Goal: Task Accomplishment & Management: Manage account settings

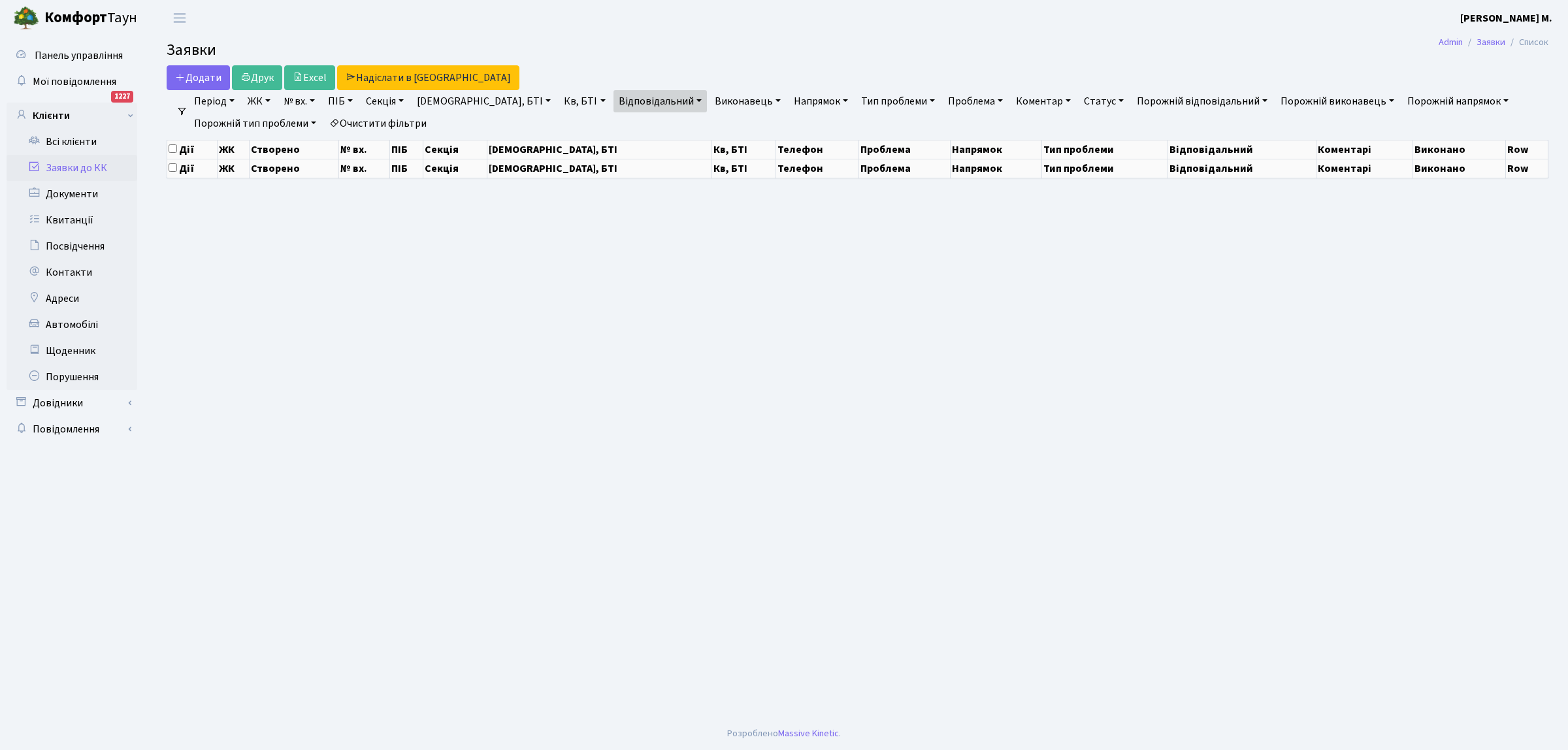
select select "25"
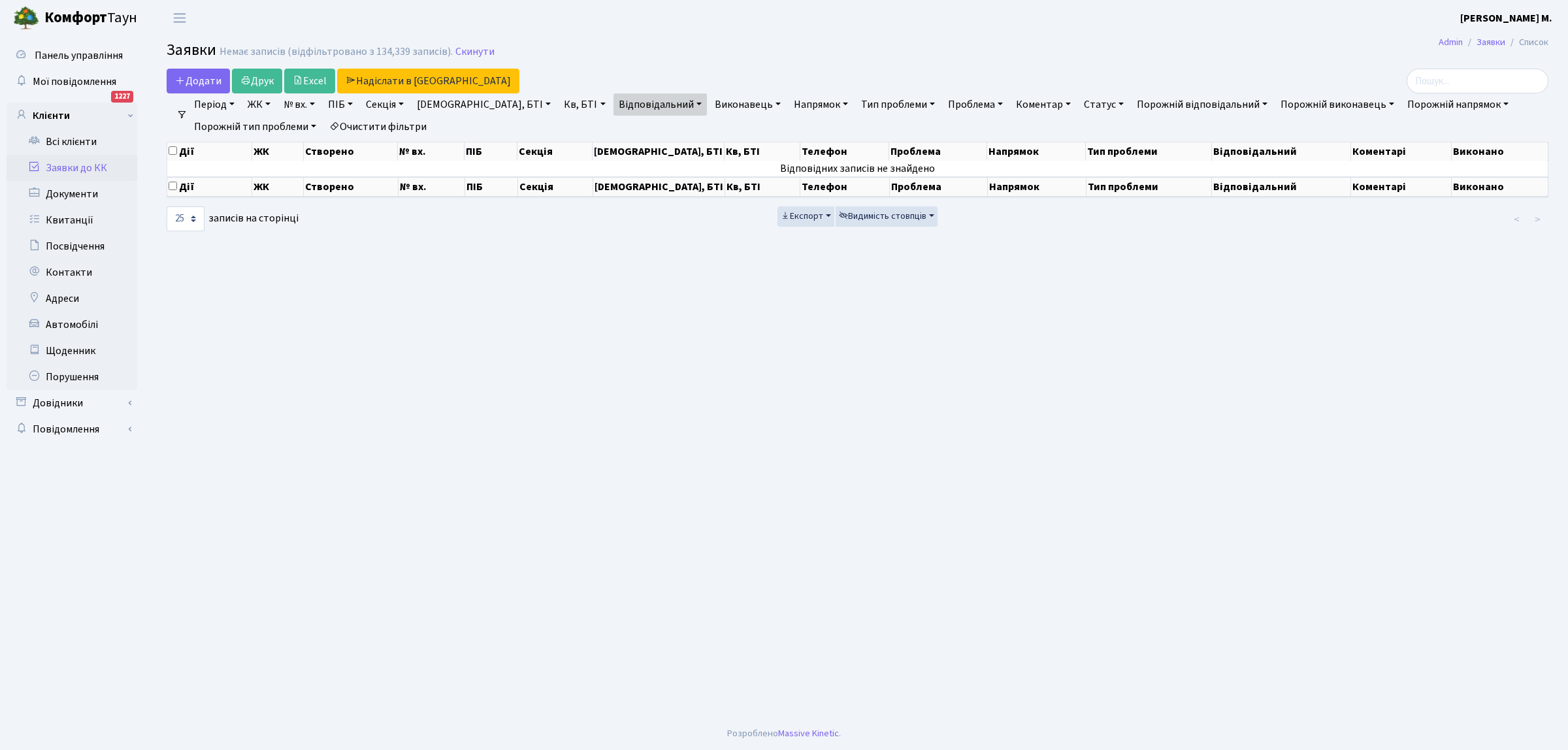
click at [101, 163] on link "Заявки до КК" at bounding box center [72, 168] width 130 height 26
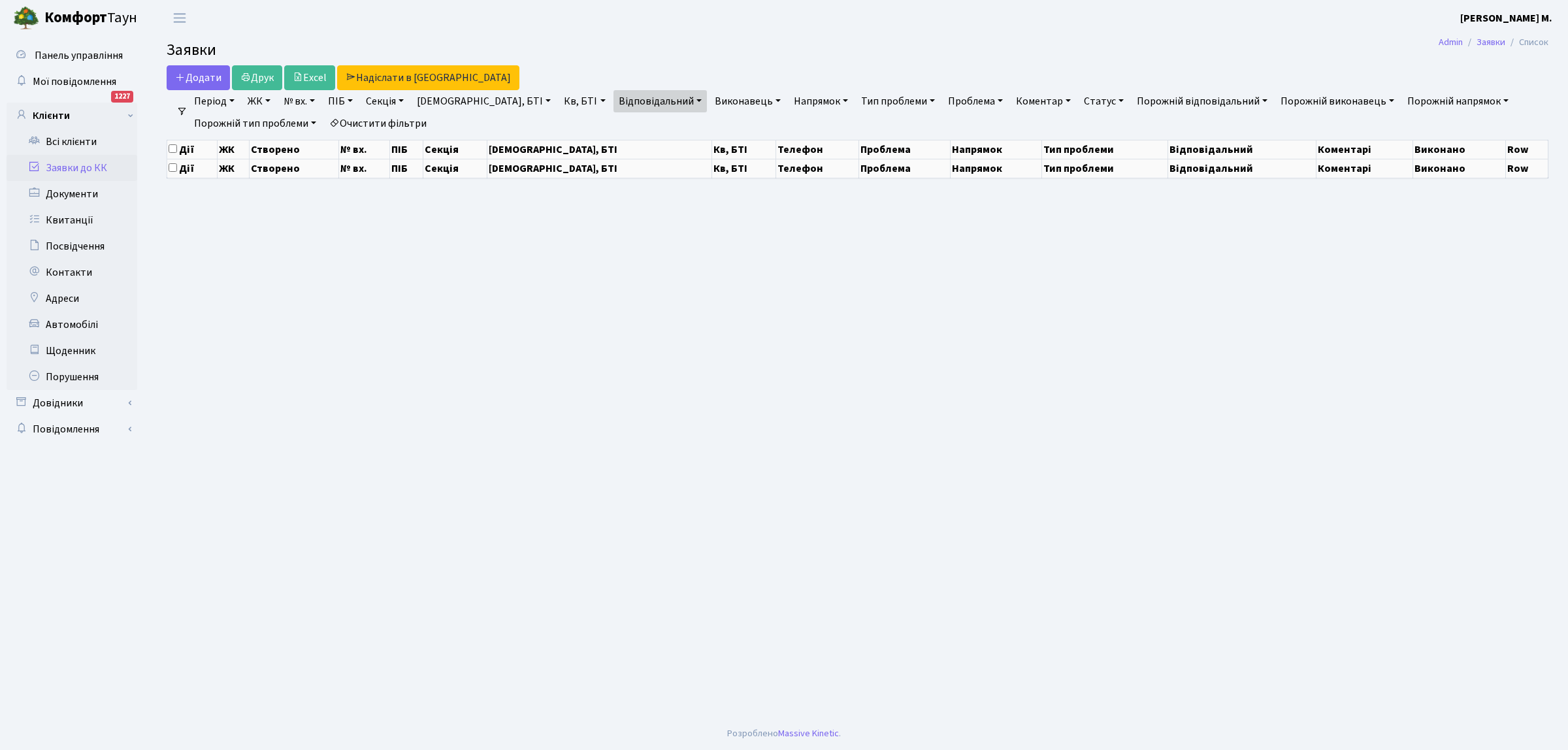
select select "25"
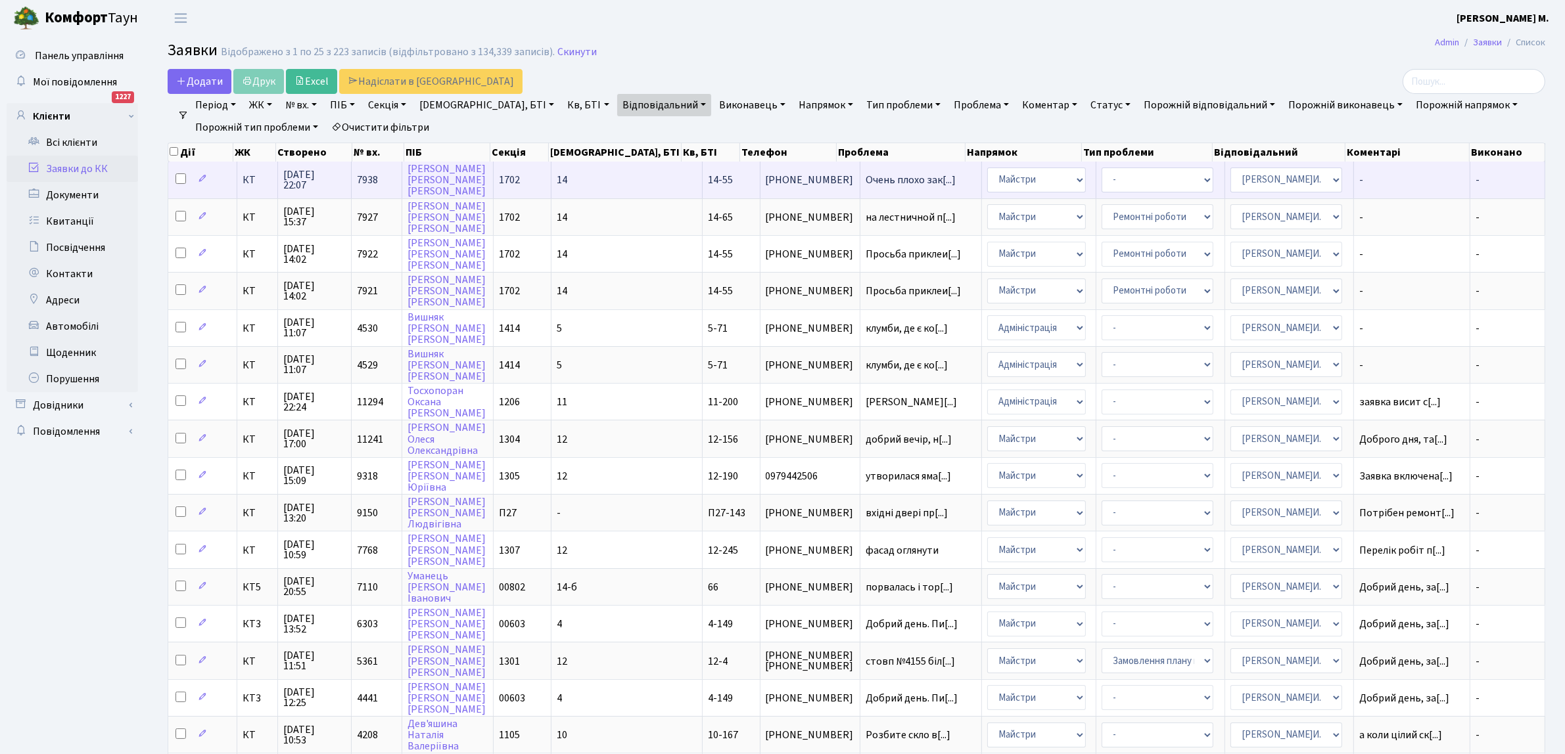
click at [766, 181] on span "[PHONE_NUMBER]" at bounding box center [810, 180] width 89 height 11
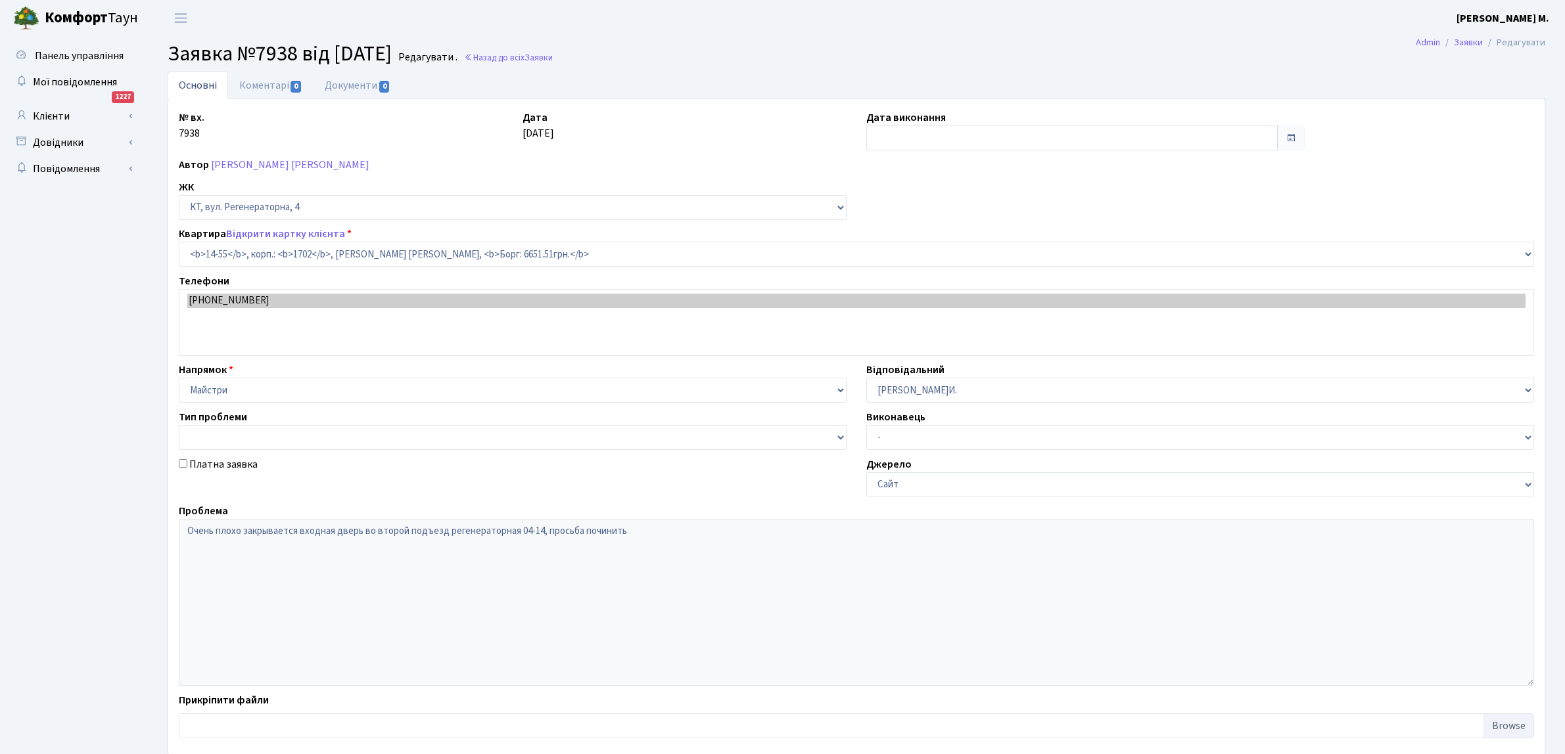
select select "7432"
click at [297, 87] on span "0" at bounding box center [295, 87] width 11 height 12
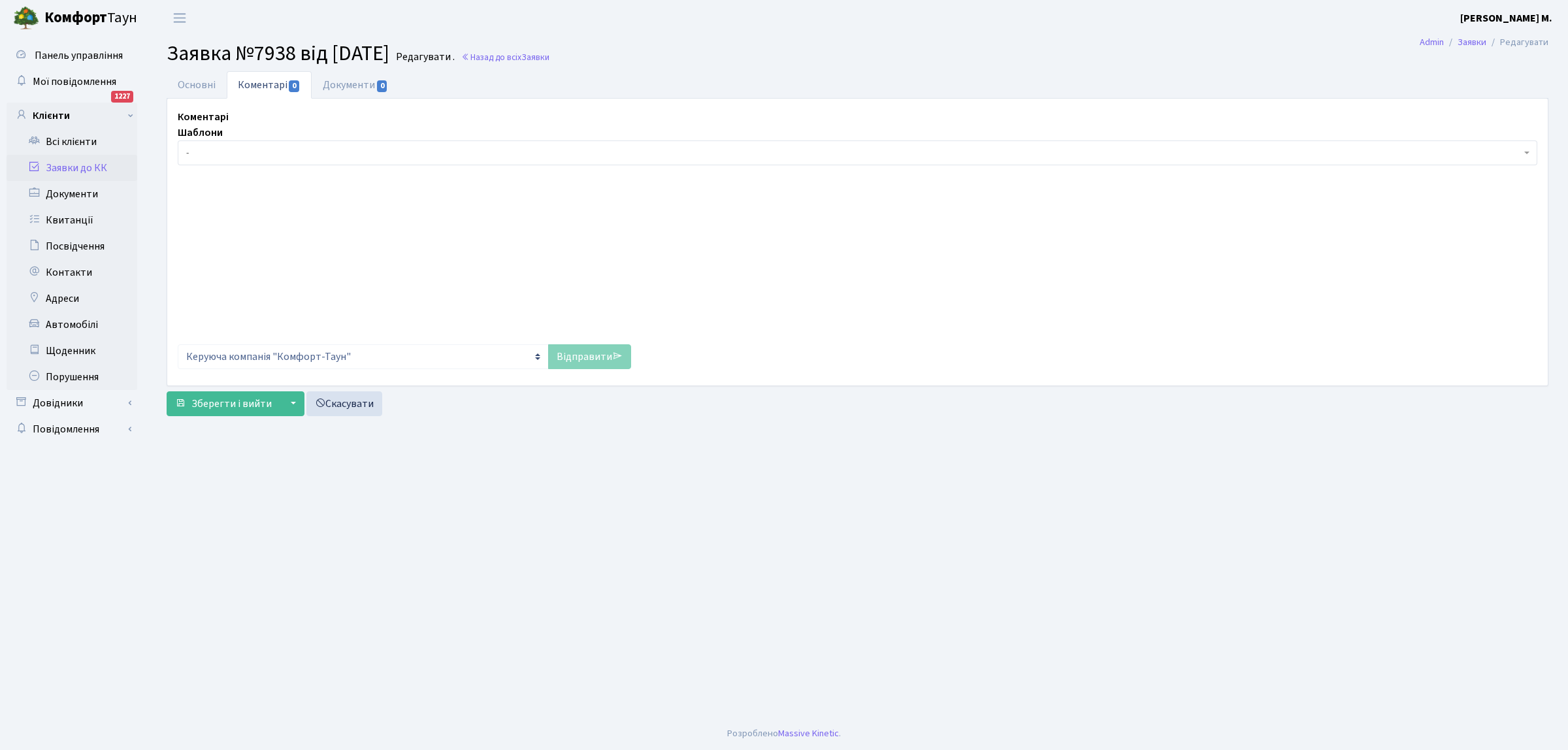
click at [255, 147] on span "-" at bounding box center [853, 152] width 1335 height 13
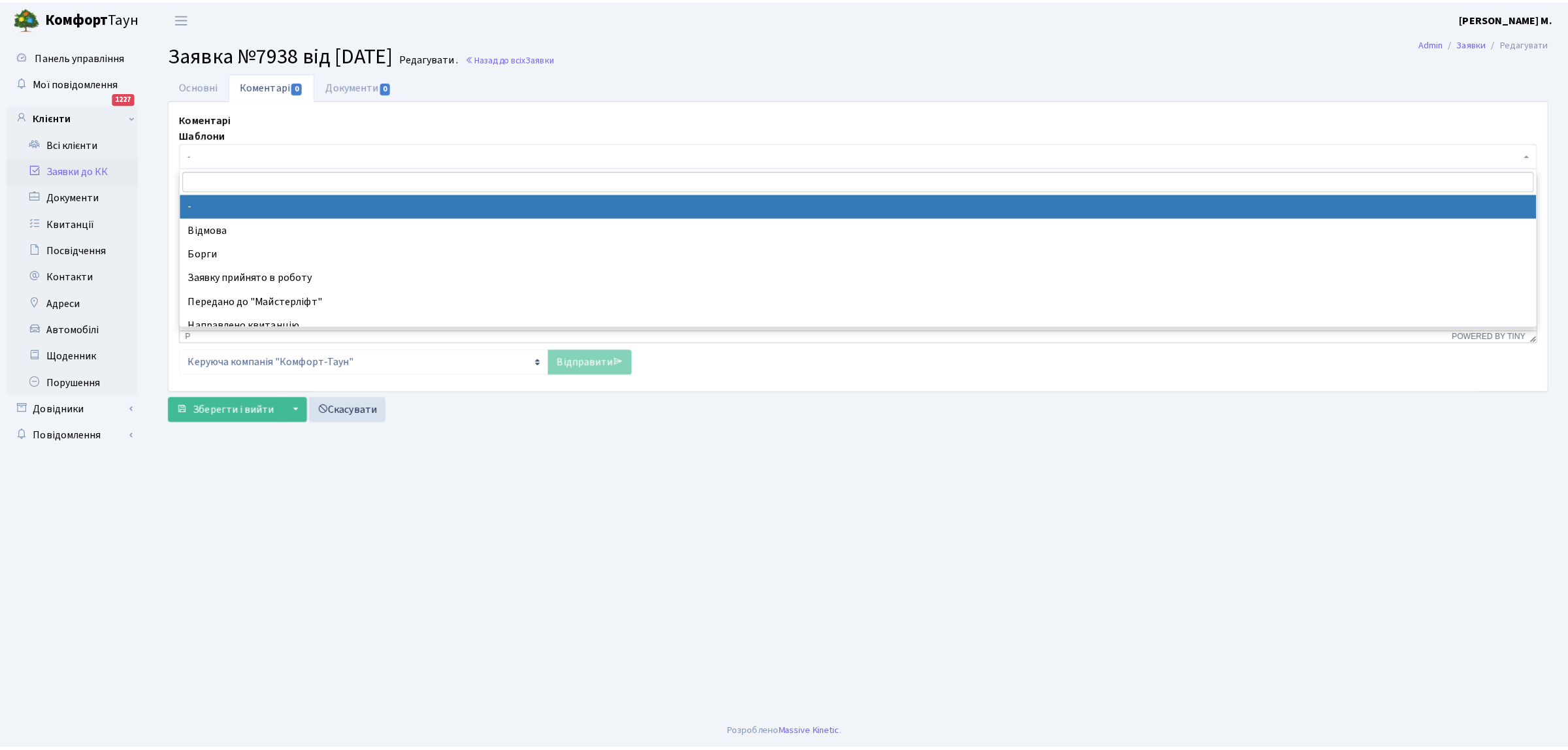
scroll to position [82, 0]
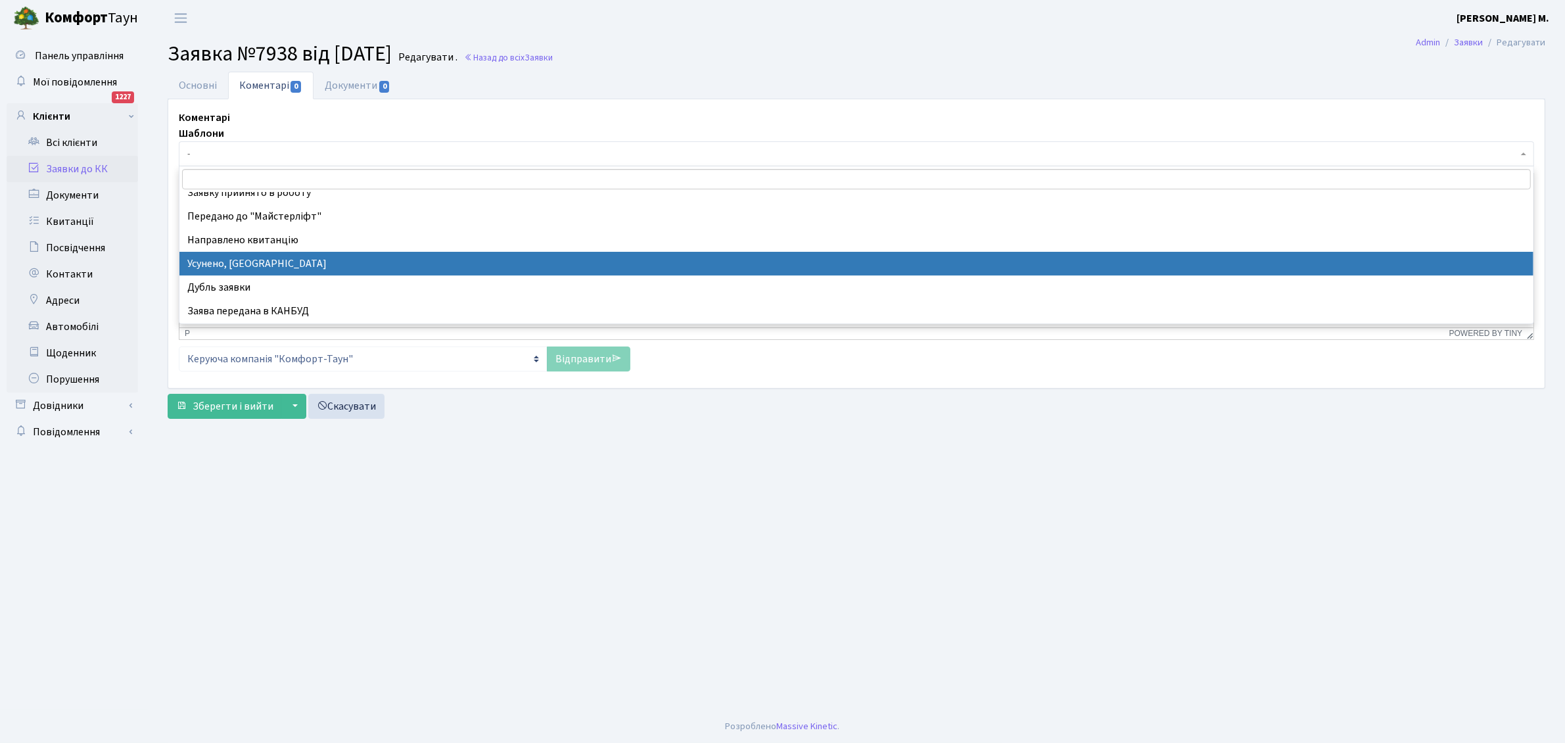
drag, startPoint x: 257, startPoint y: 262, endPoint x: 96, endPoint y: 37, distance: 276.5
select select "15"
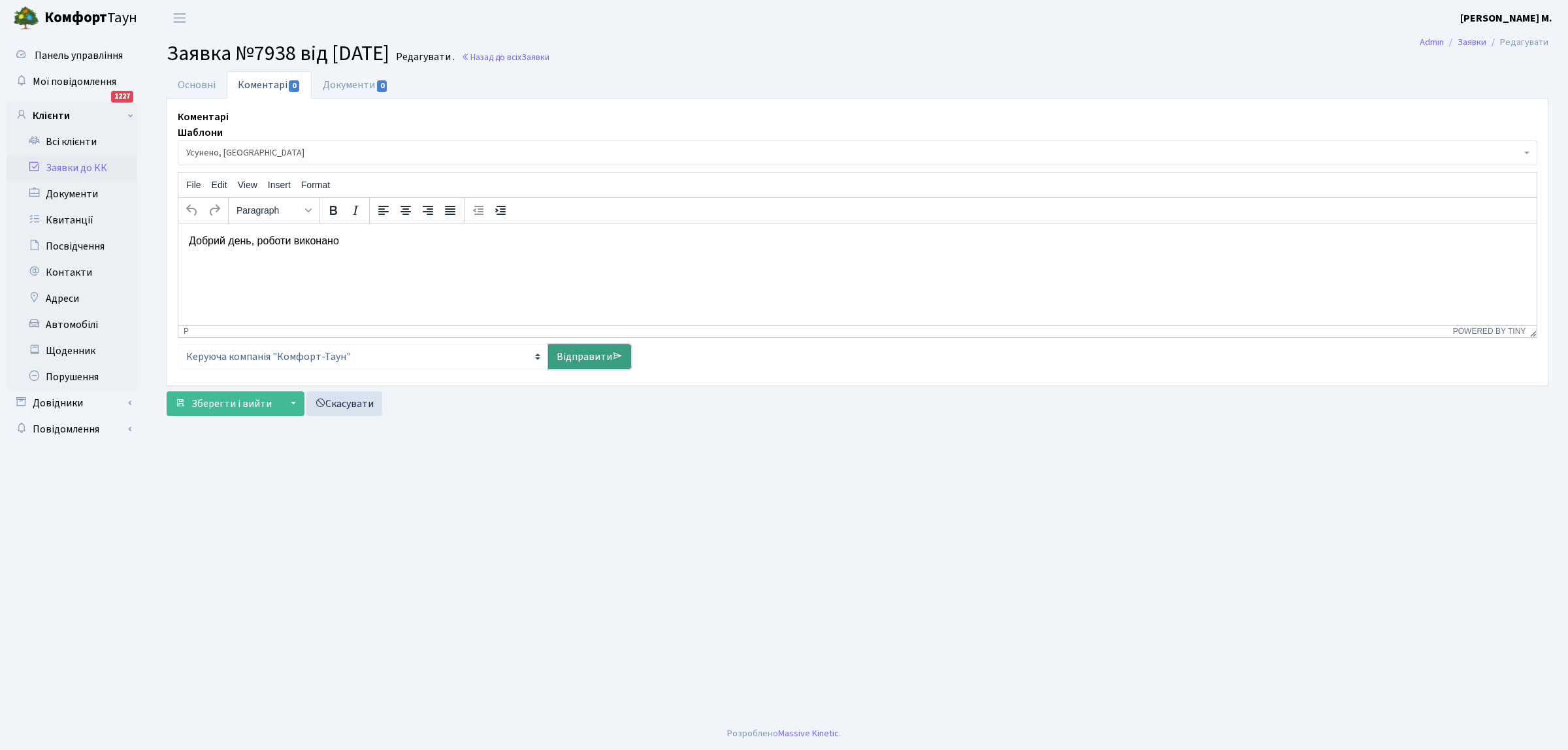
click at [567, 358] on link "Відправити" at bounding box center [589, 356] width 83 height 25
select select
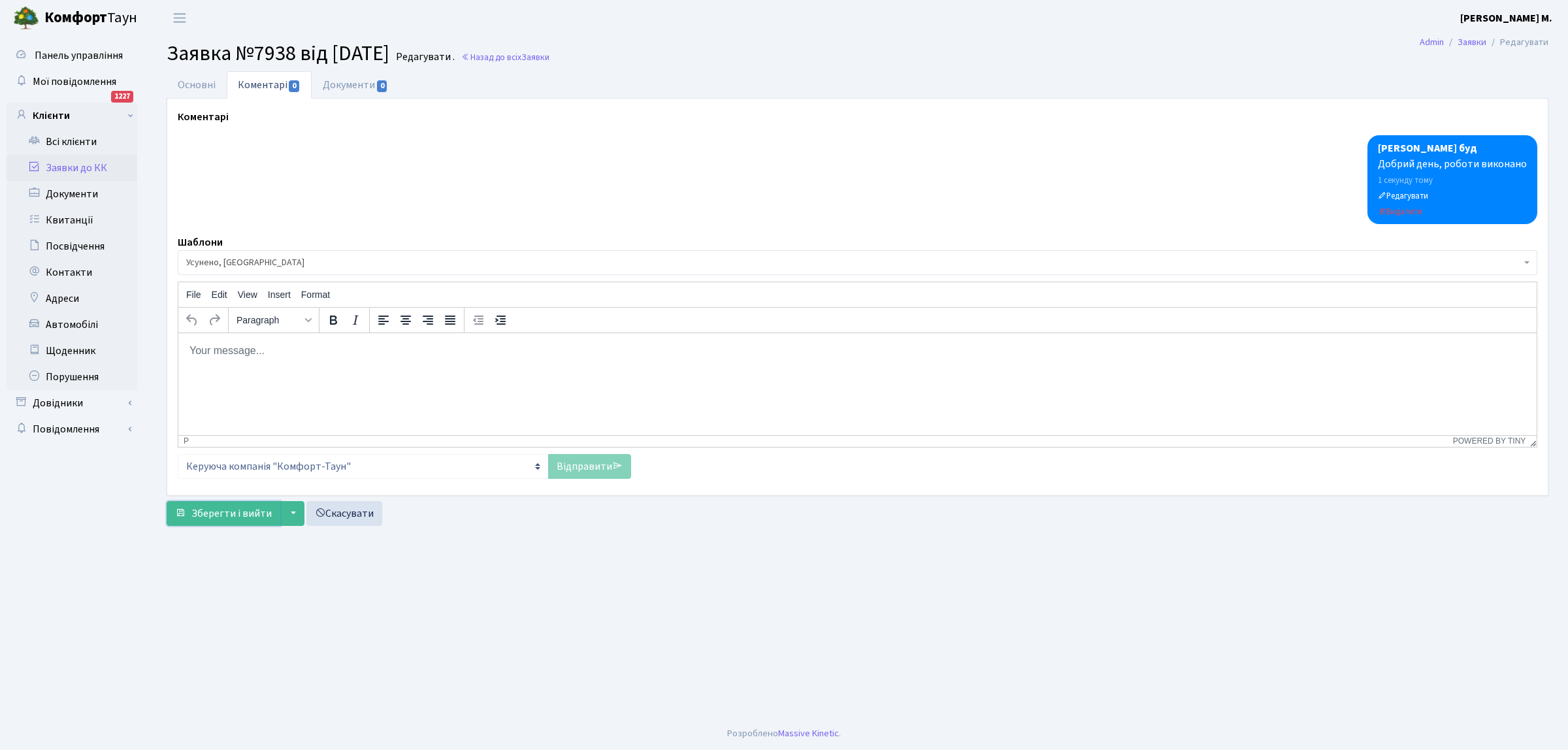
drag, startPoint x: 217, startPoint y: 508, endPoint x: 830, endPoint y: 21, distance: 782.9
click at [221, 507] on span "Зберегти і вийти" at bounding box center [232, 513] width 81 height 14
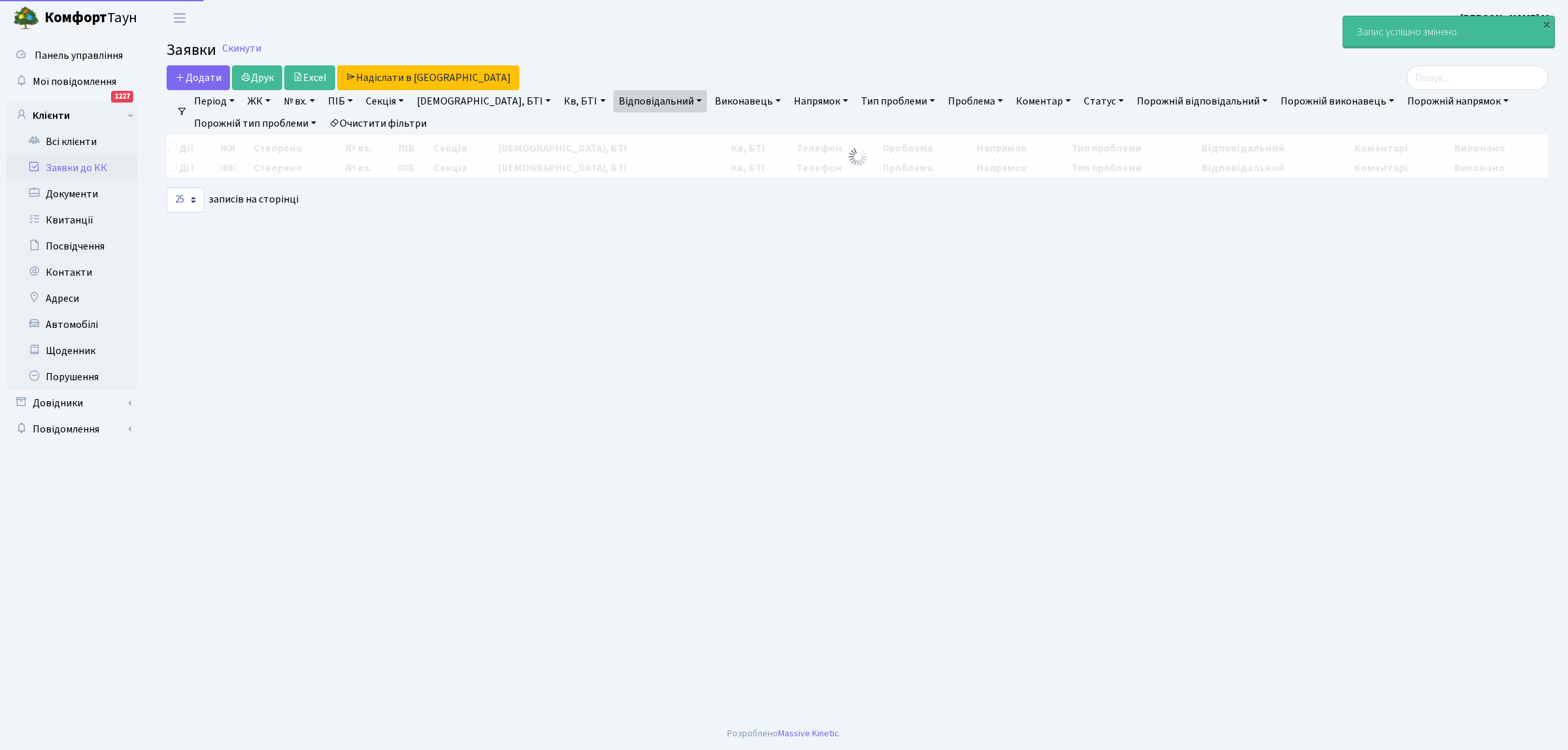
select select "25"
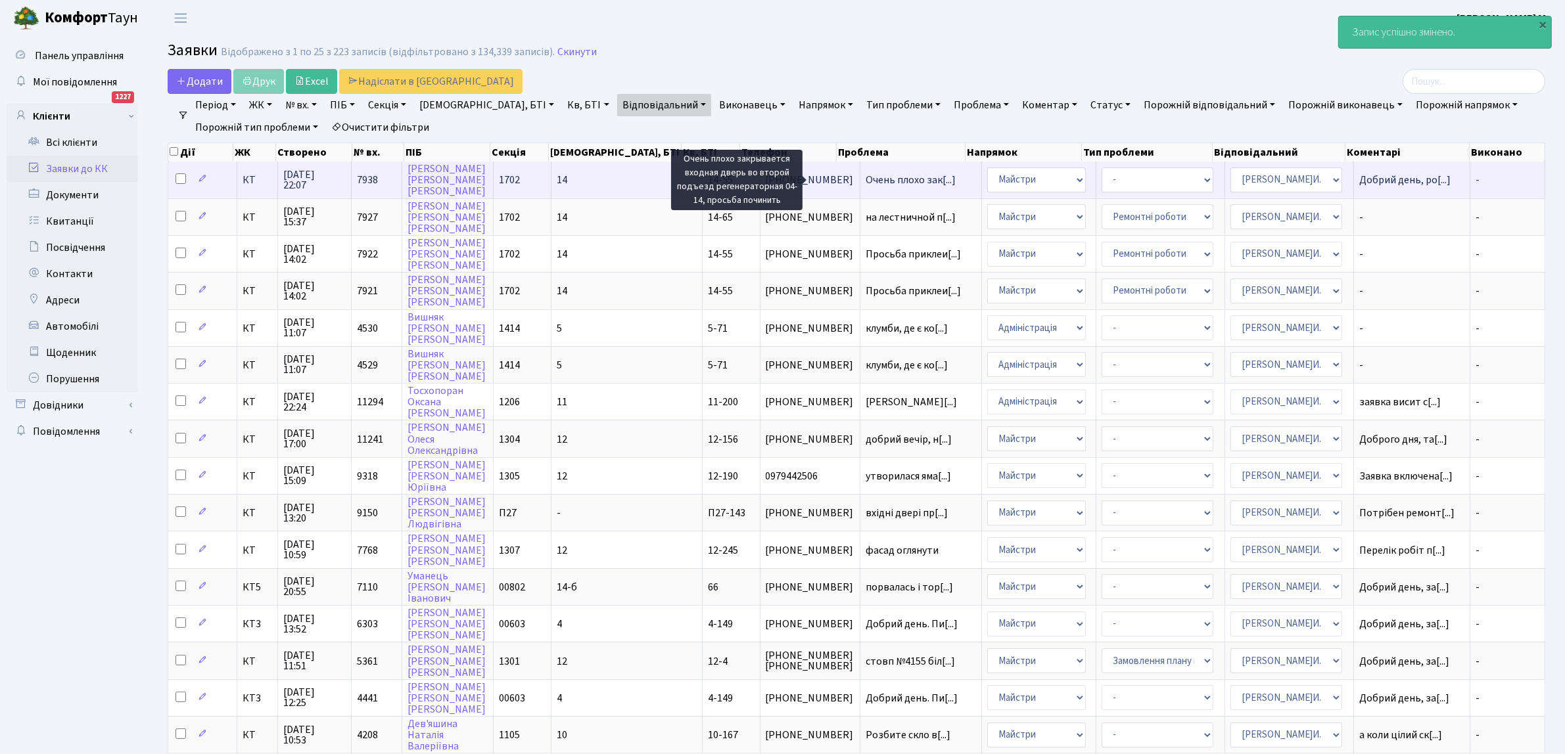
click at [875, 178] on span "Очень плохо зак[...]" at bounding box center [911, 180] width 90 height 14
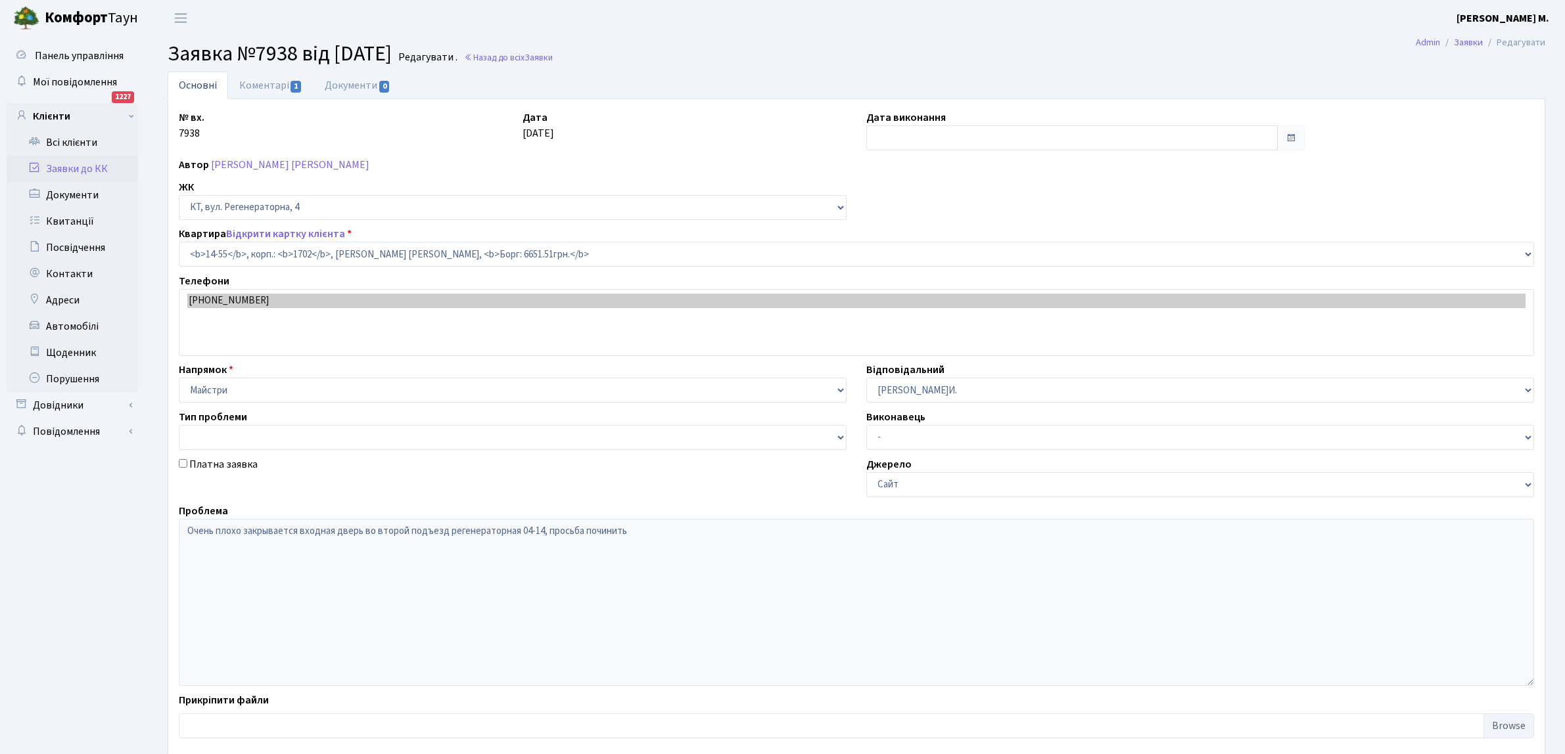
select select "7432"
click at [913, 143] on input "text" at bounding box center [1071, 138] width 411 height 25
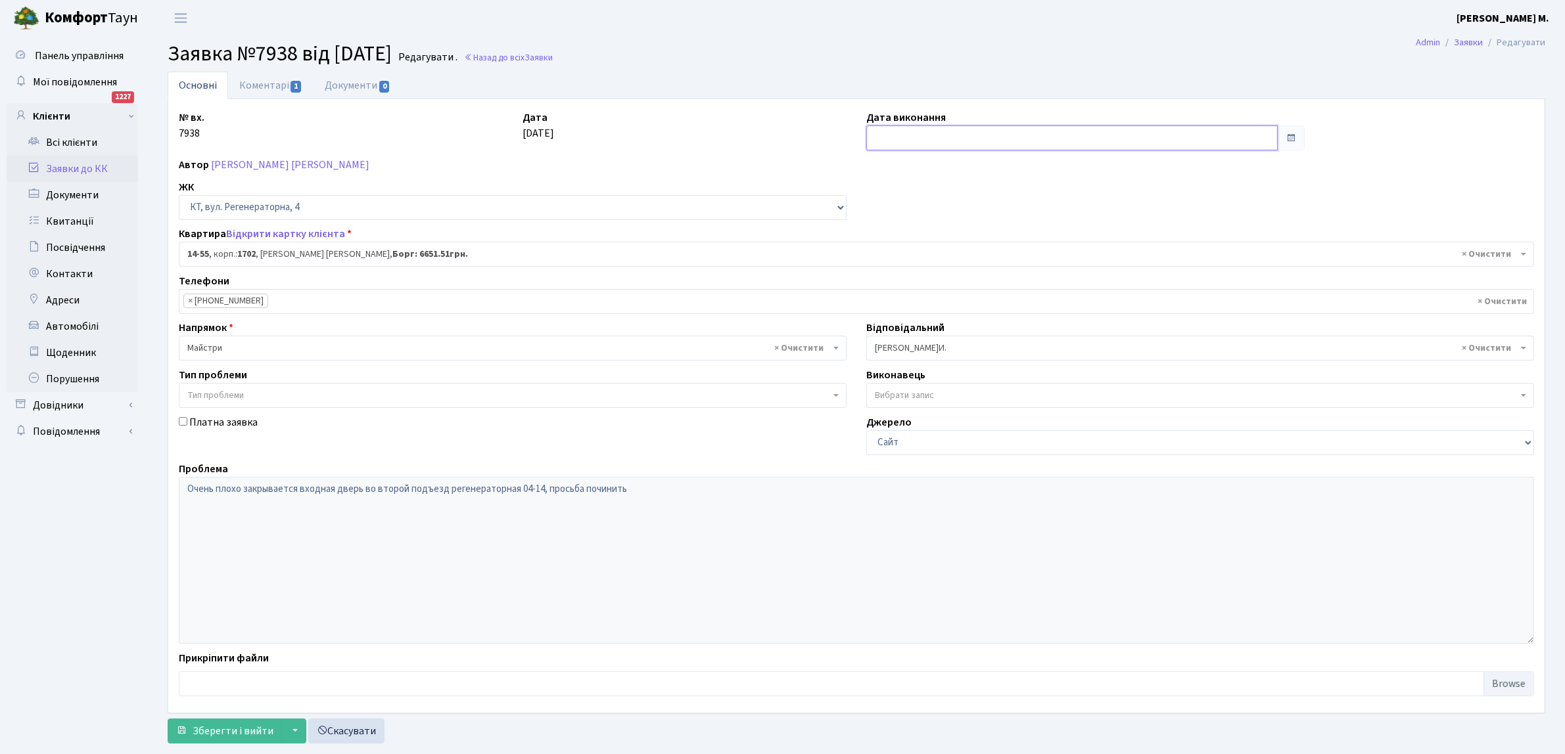
click at [899, 132] on input "text" at bounding box center [1071, 138] width 411 height 25
click at [1016, 138] on input "text" at bounding box center [1071, 138] width 411 height 25
click at [898, 139] on input "text" at bounding box center [1071, 138] width 411 height 25
click at [918, 131] on input "text" at bounding box center [1071, 138] width 411 height 25
click at [894, 135] on input "text" at bounding box center [1071, 138] width 411 height 25
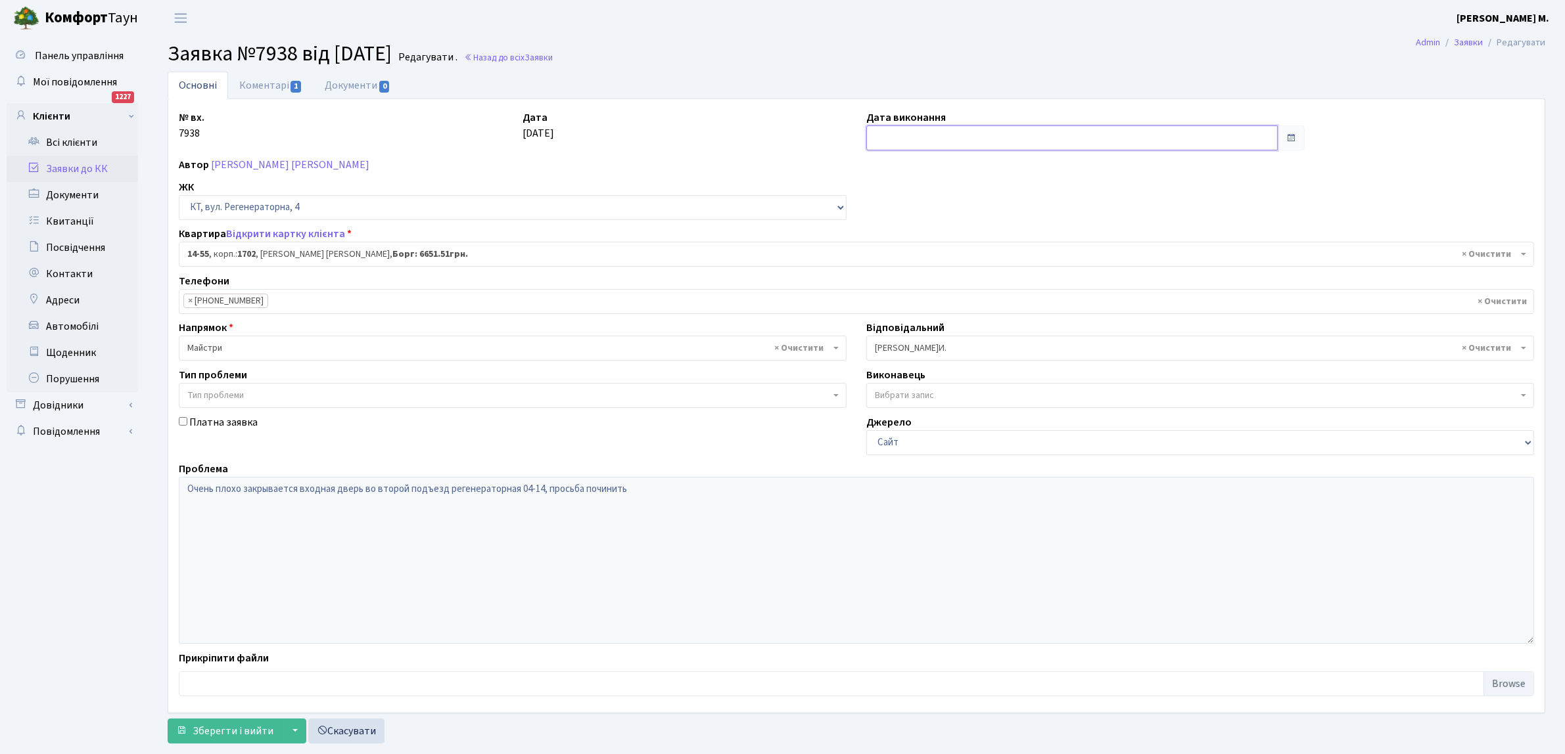
click at [894, 135] on input "text" at bounding box center [1071, 138] width 411 height 25
click at [553, 53] on span "Заявки" at bounding box center [538, 57] width 28 height 12
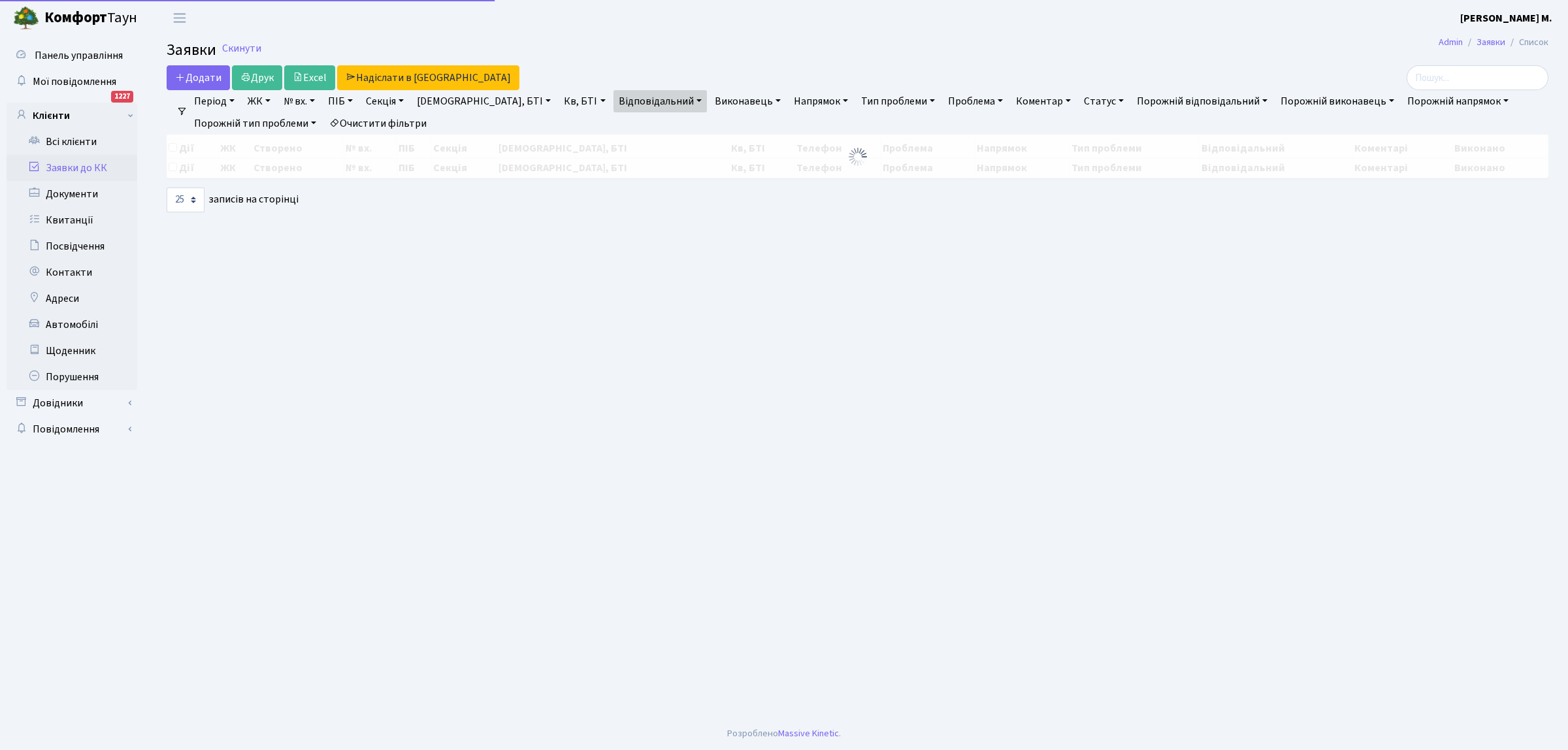
select select "25"
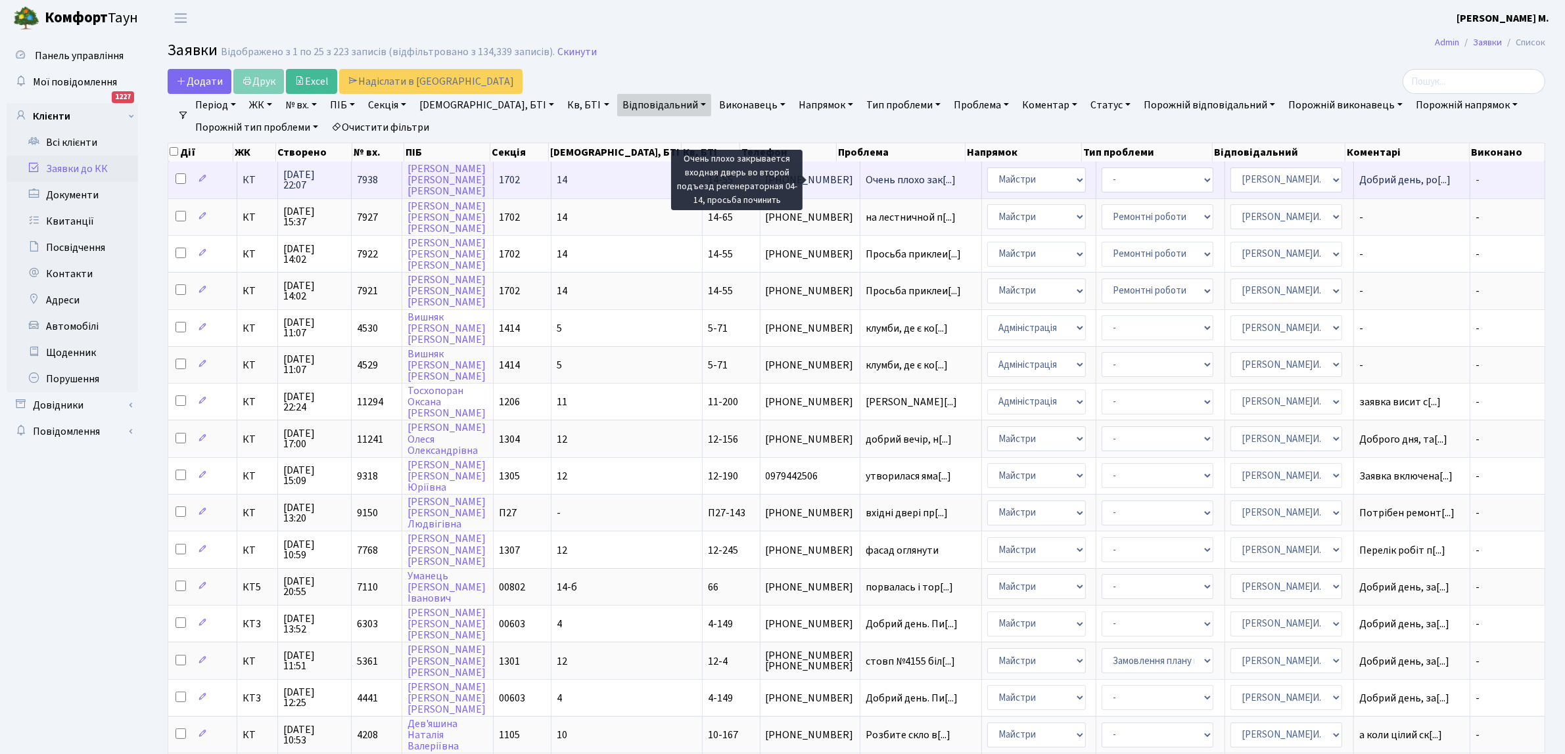
click at [881, 176] on span "Очень плохо зак[...]" at bounding box center [911, 180] width 90 height 14
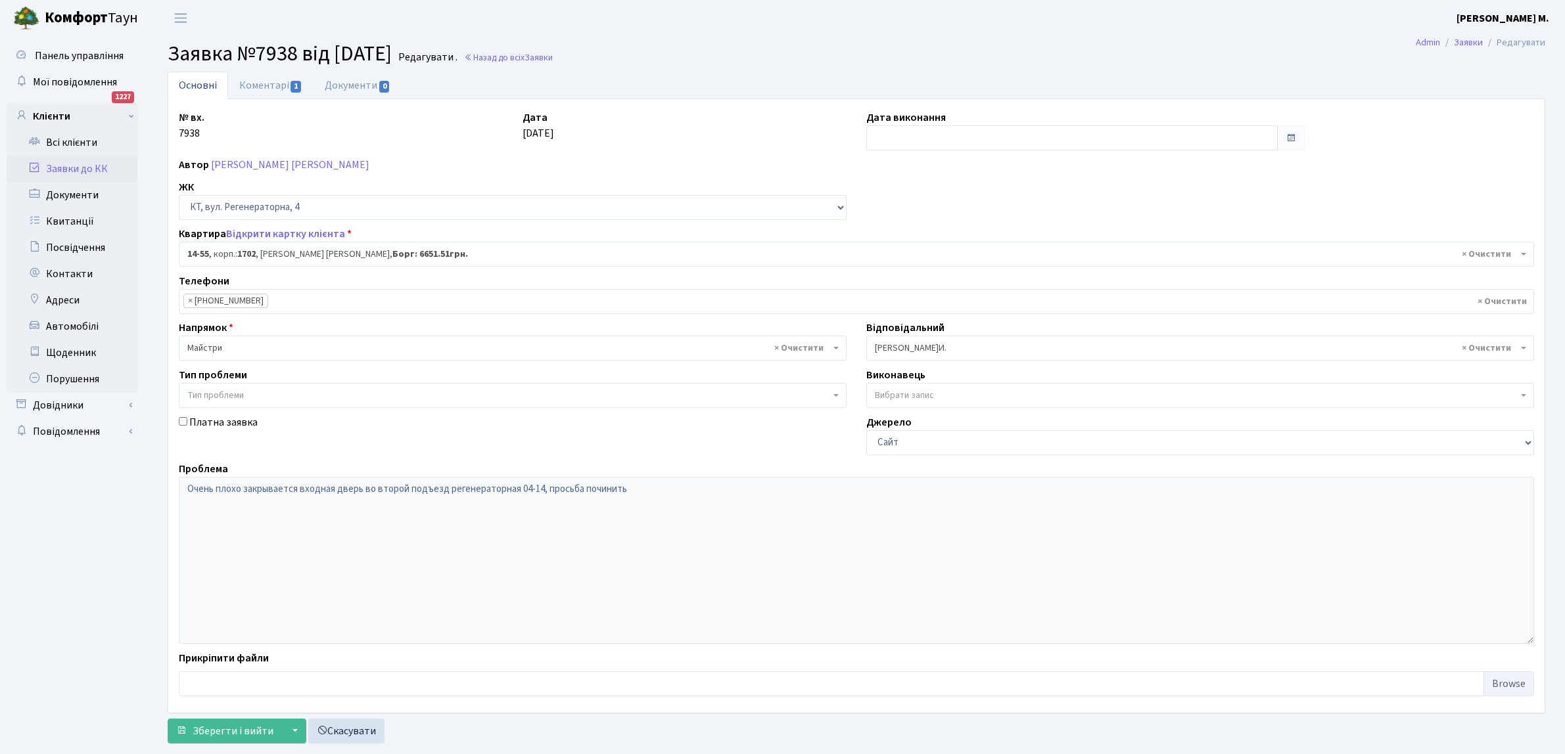
select select "7432"
click at [889, 139] on input "text" at bounding box center [1071, 138] width 411 height 25
click at [954, 240] on td "12" at bounding box center [958, 245] width 20 height 20
type input "[DATE]"
click at [234, 727] on span "Зберегти і вийти" at bounding box center [233, 731] width 81 height 14
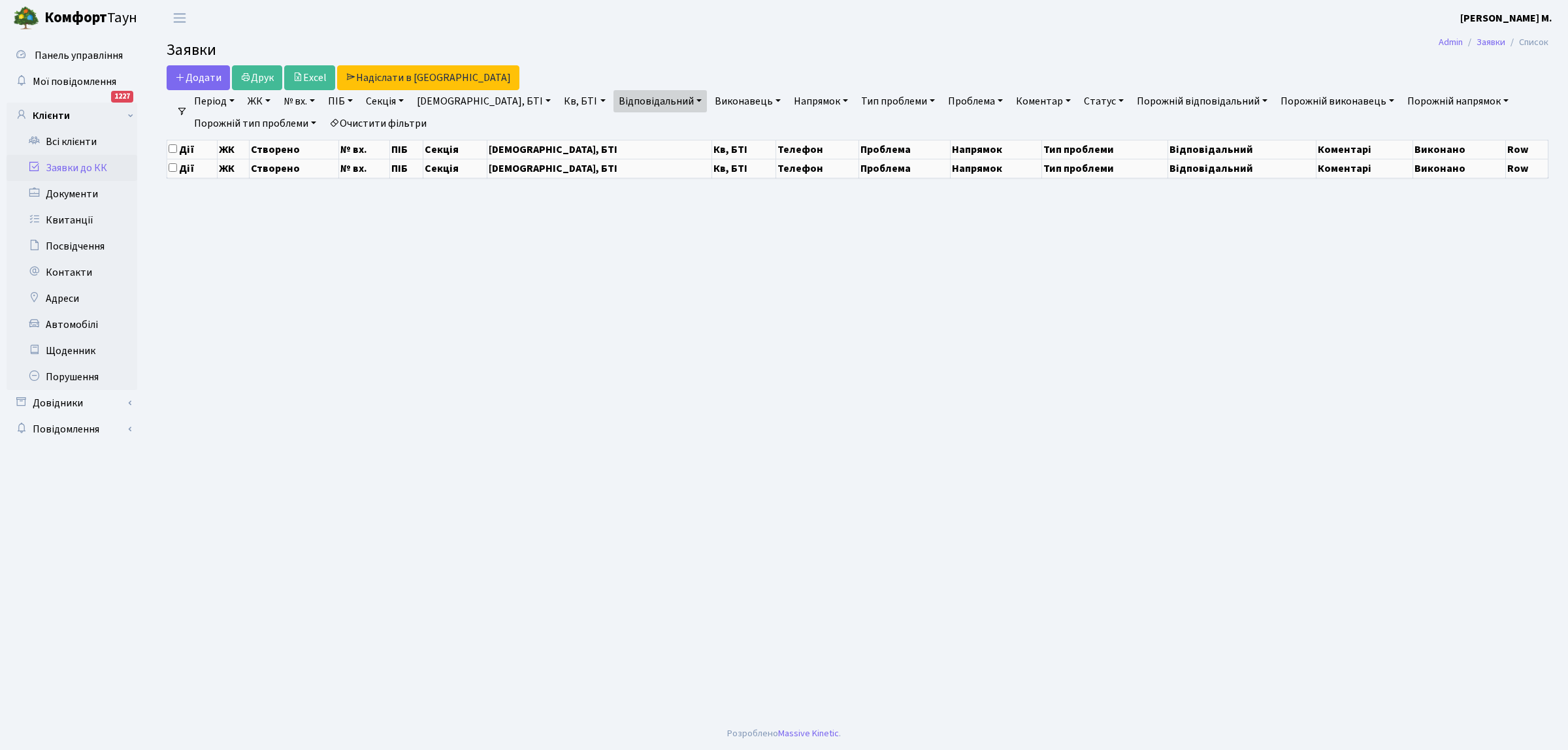
select select "25"
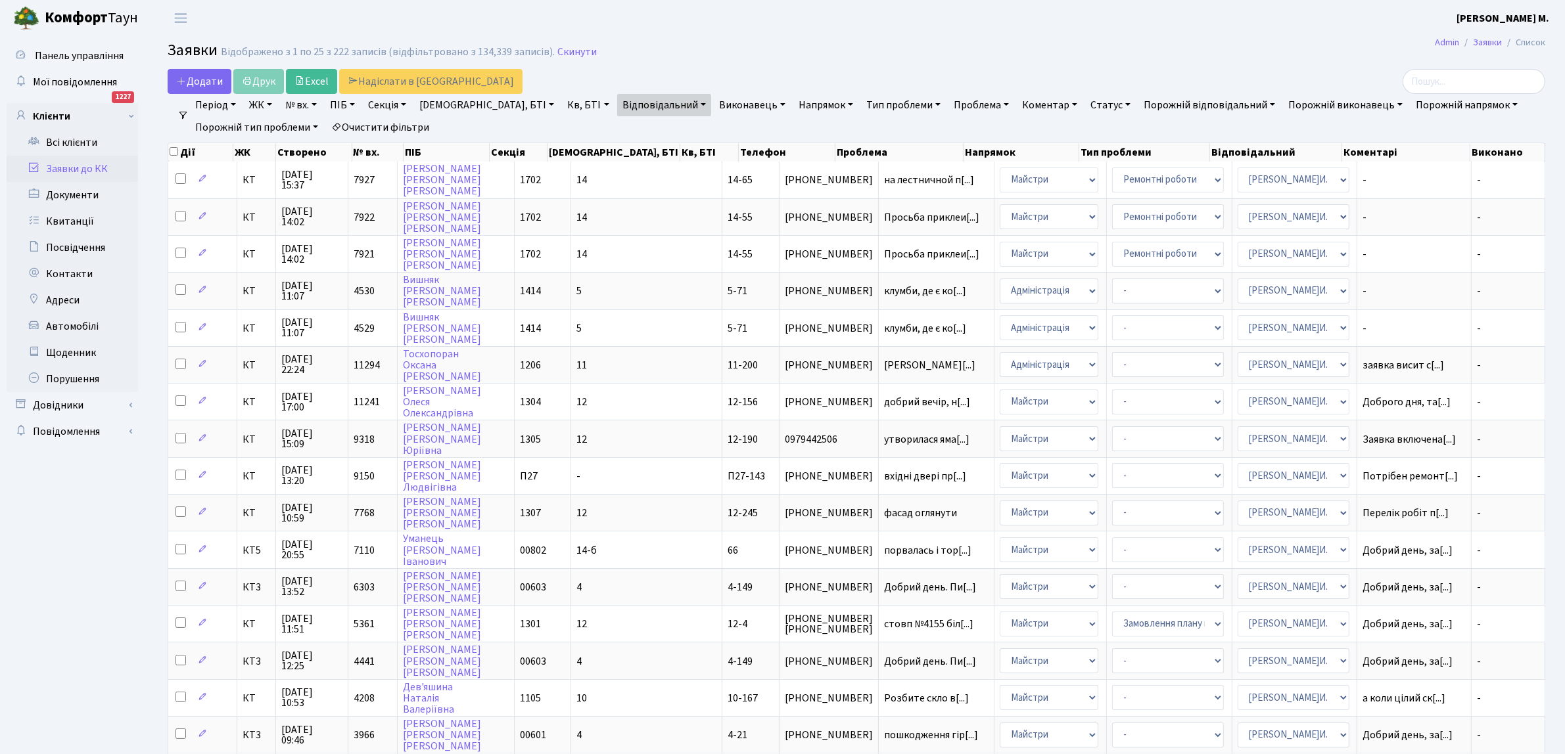
click at [400, 127] on link "Очистити фільтри" at bounding box center [380, 127] width 108 height 22
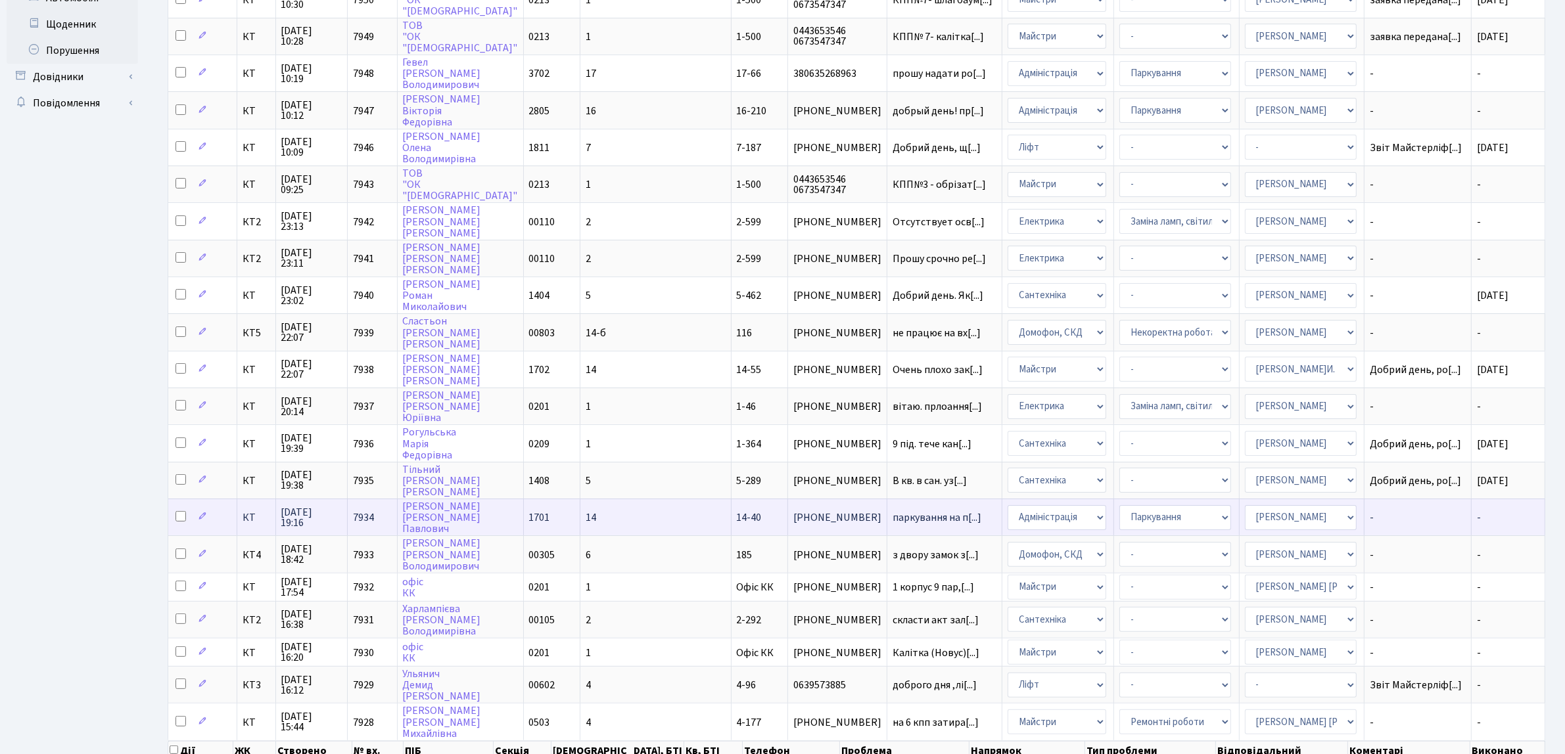
scroll to position [385, 0]
